Goal: Information Seeking & Learning: Learn about a topic

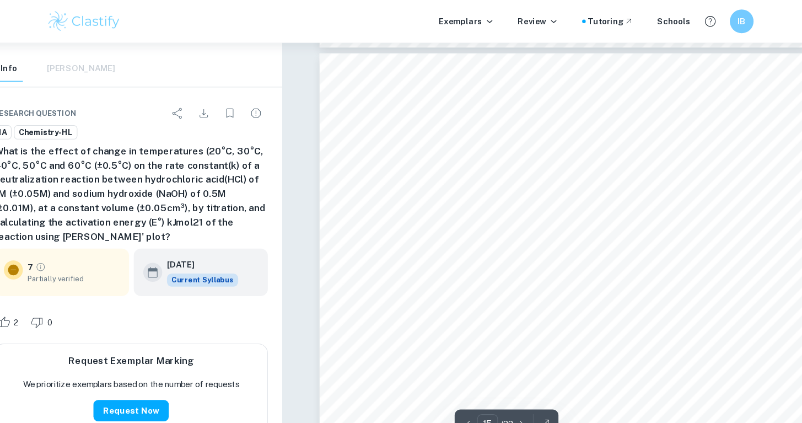
scroll to position [8323, 0]
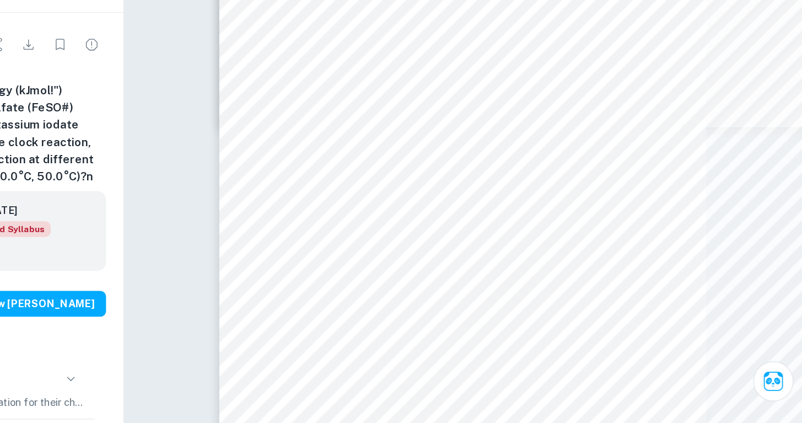
scroll to position [5449, 0]
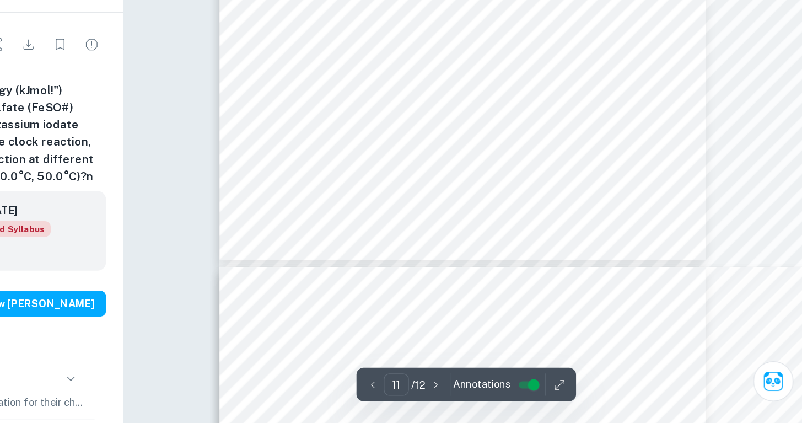
click at [368, 191] on div "11 Systematic Error: Apparatus not dried before the reaction during multiple tr…" at bounding box center [540, 34] width 373 height 529
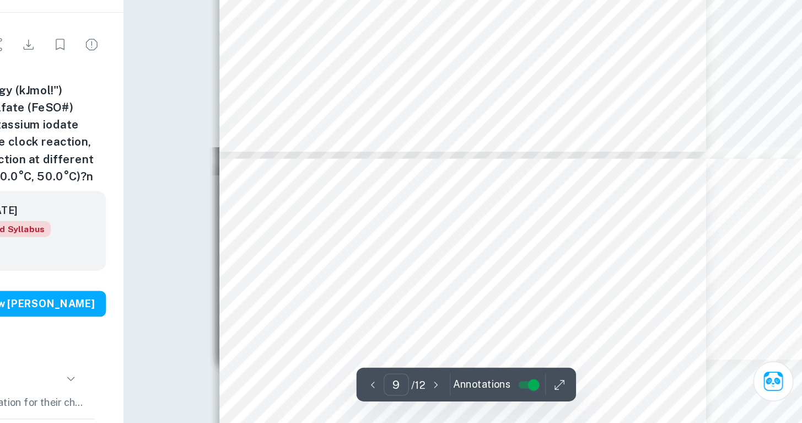
scroll to position [4199, 0]
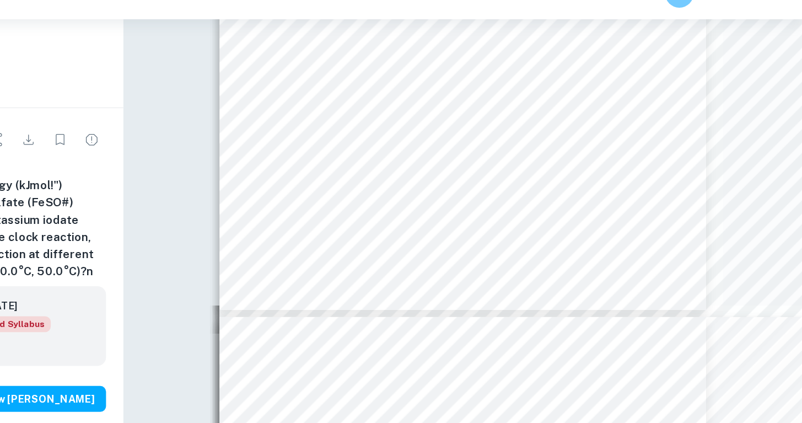
scroll to position [4215, 0]
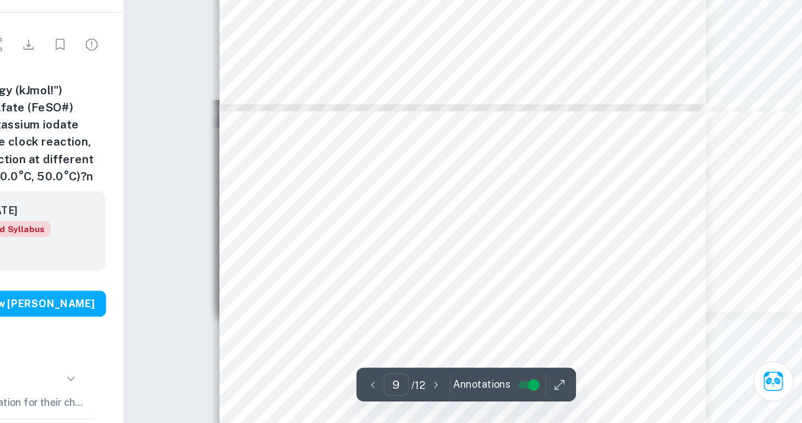
click at [518, 298] on span "Total percentage equipment error:" at bounding box center [569, 301] width 103 height 7
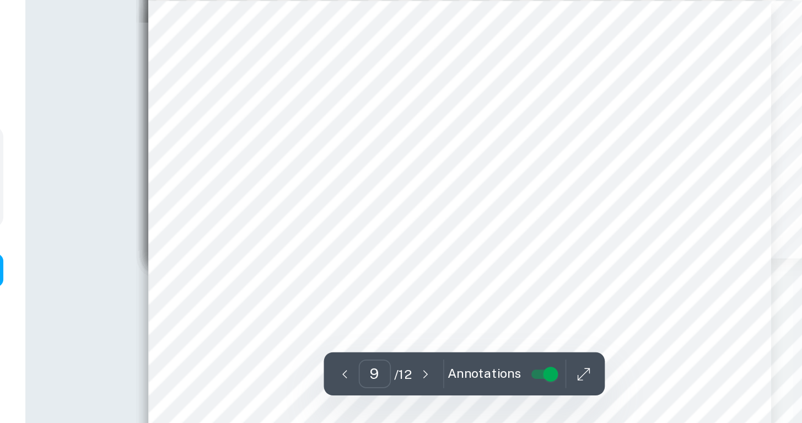
scroll to position [4284, 0]
click at [378, 309] on span "further reduce the uncertainty, more accurate equipment is needed to be used, w…" at bounding box center [542, 312] width 328 height 7
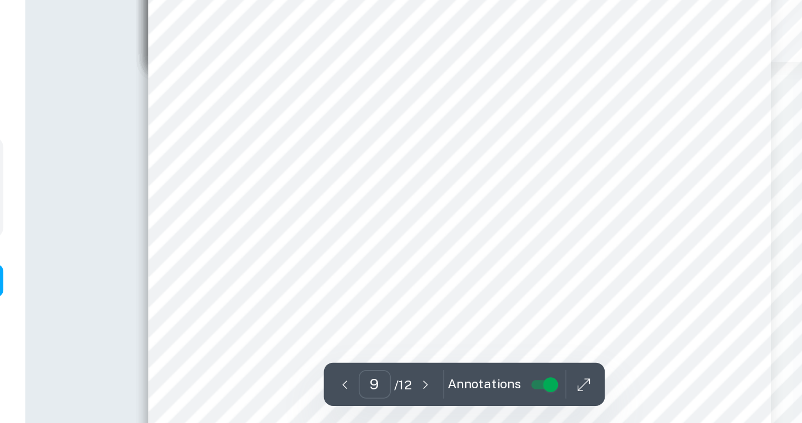
scroll to position [4457, 0]
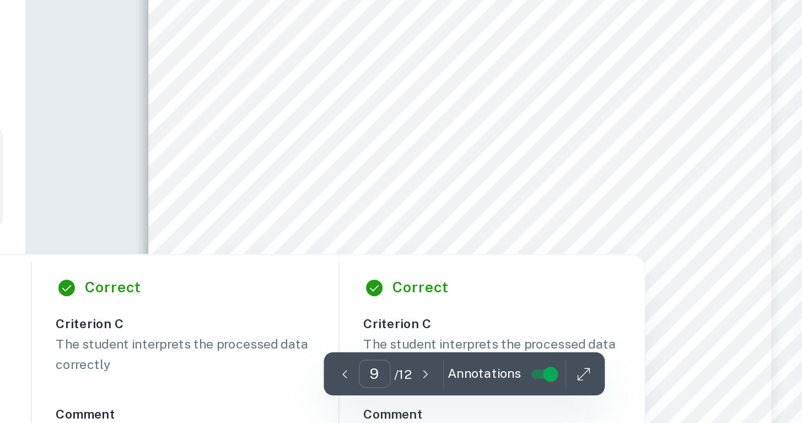
click at [378, 303] on span "regression trend obtained. Through this, it can be expected as a result of pote…" at bounding box center [542, 306] width 328 height 7
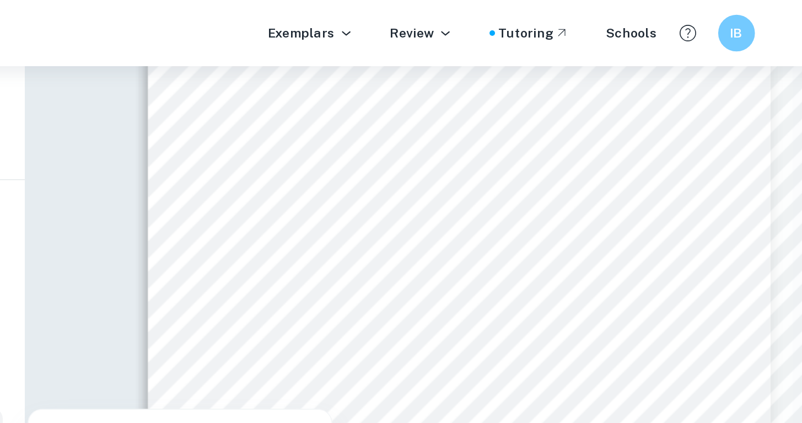
scroll to position [5096, 0]
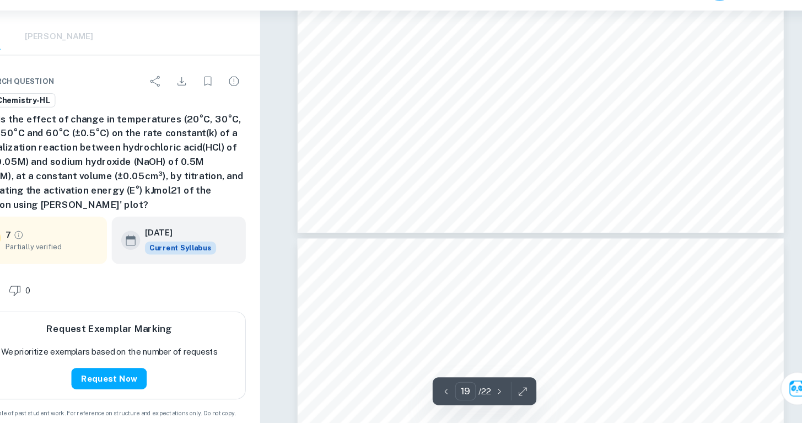
scroll to position [11191, 0]
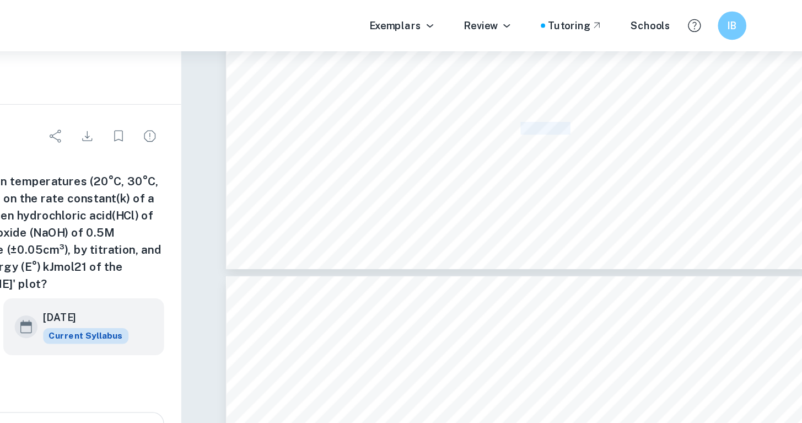
scroll to position [11712, 0]
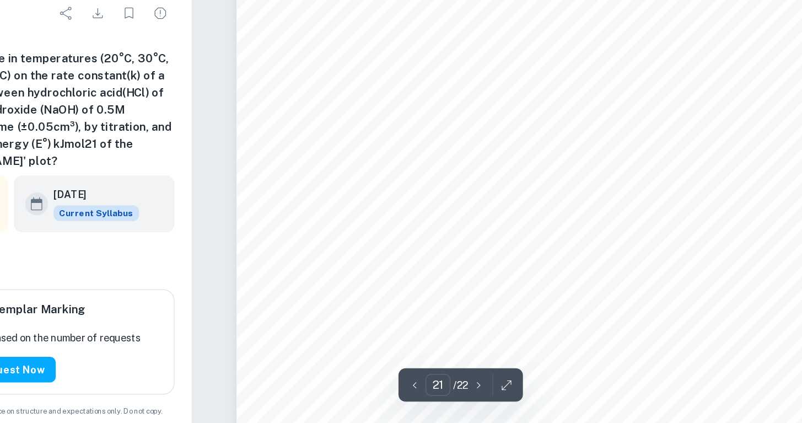
scroll to position [11871, 0]
